Goal: Information Seeking & Learning: Learn about a topic

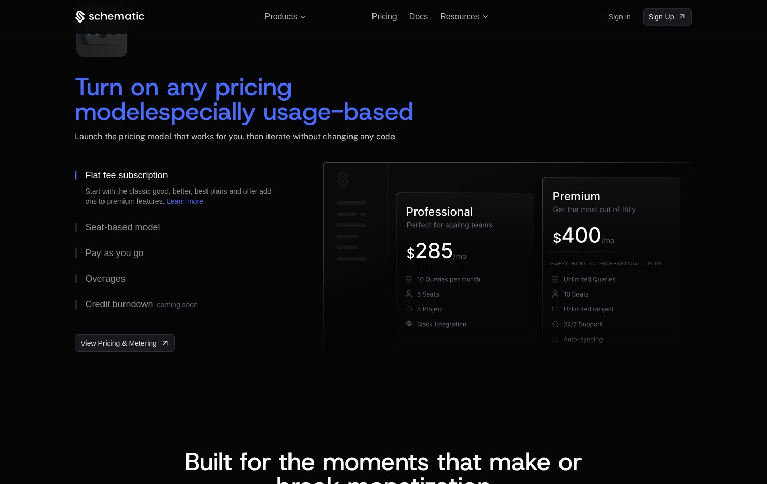
scroll to position [1534, 0]
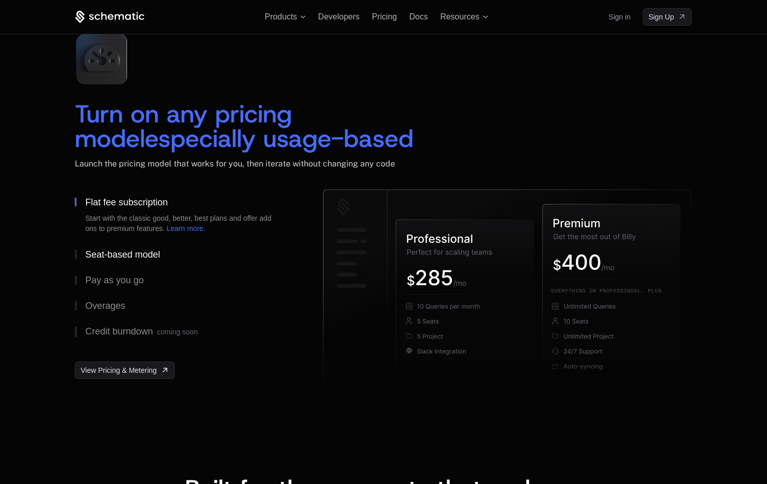
click at [146, 250] on div "Seat-based model" at bounding box center [122, 254] width 75 height 9
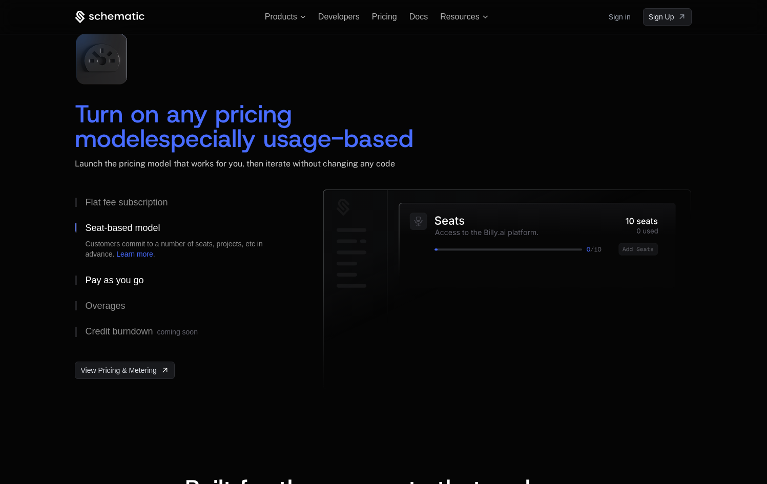
click at [125, 276] on div "Pay as you go" at bounding box center [114, 280] width 58 height 9
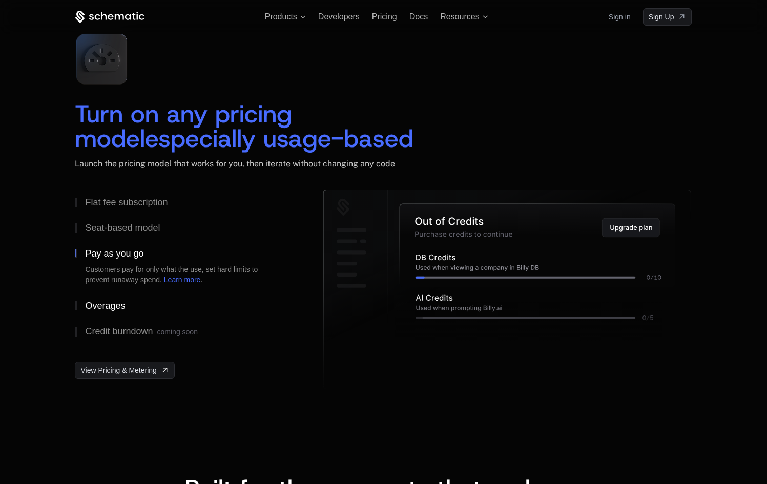
click at [122, 301] on div "Overages" at bounding box center [105, 305] width 40 height 9
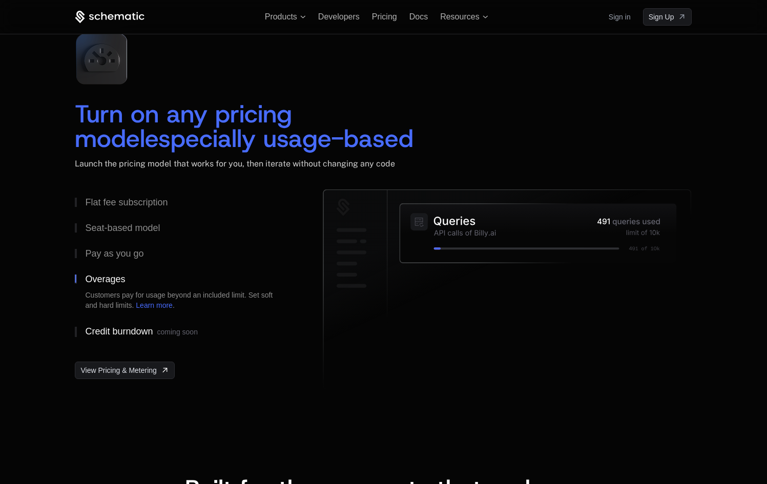
click at [130, 327] on div "Credit burndown coming soon" at bounding box center [141, 332] width 112 height 10
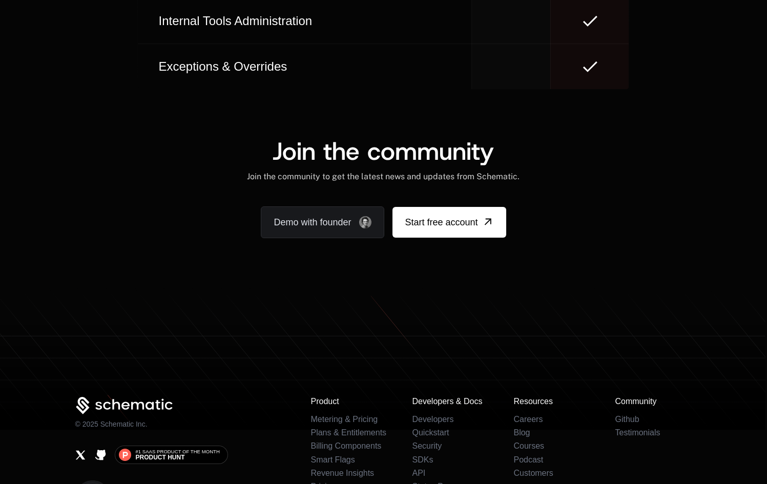
scroll to position [6197, 0]
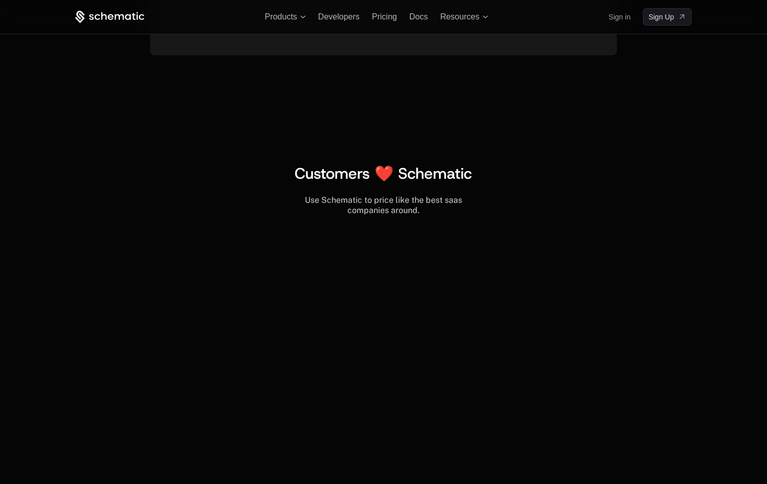
scroll to position [4098, 0]
